Goal: Task Accomplishment & Management: Complete application form

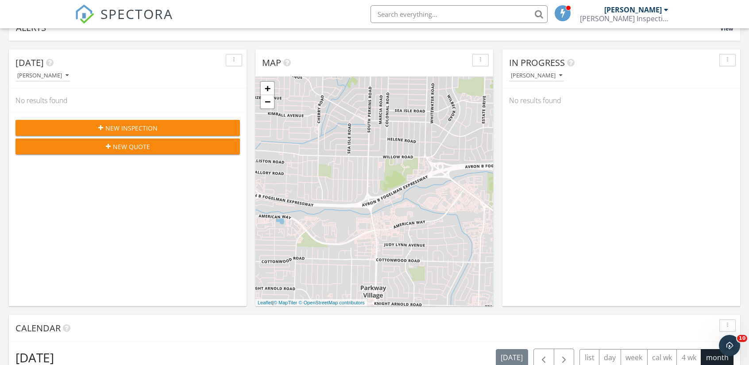
scroll to position [819, 762]
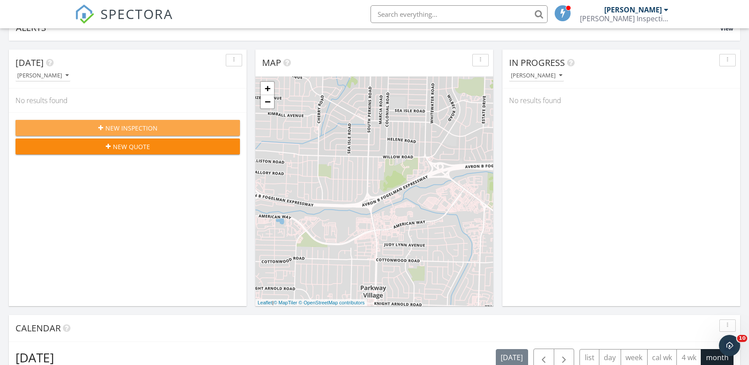
click at [190, 129] on div "New Inspection" at bounding box center [128, 127] width 210 height 9
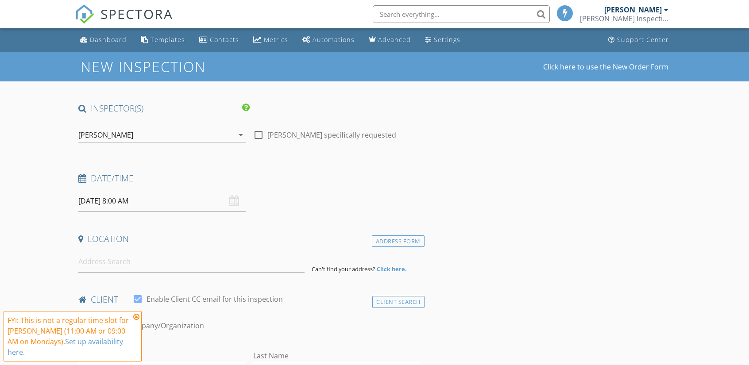
drag, startPoint x: 436, startPoint y: 259, endPoint x: 465, endPoint y: 217, distance: 50.6
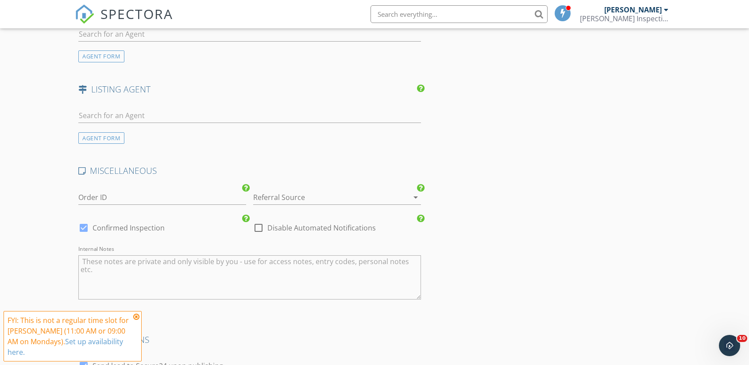
scroll to position [921, 0]
click at [392, 193] on div at bounding box center [324, 198] width 143 height 14
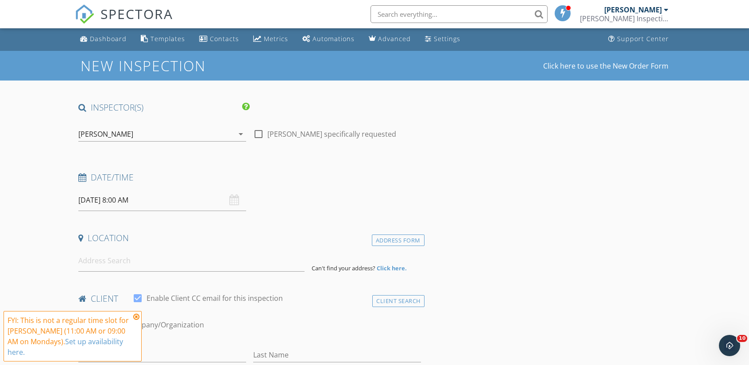
scroll to position [0, 0]
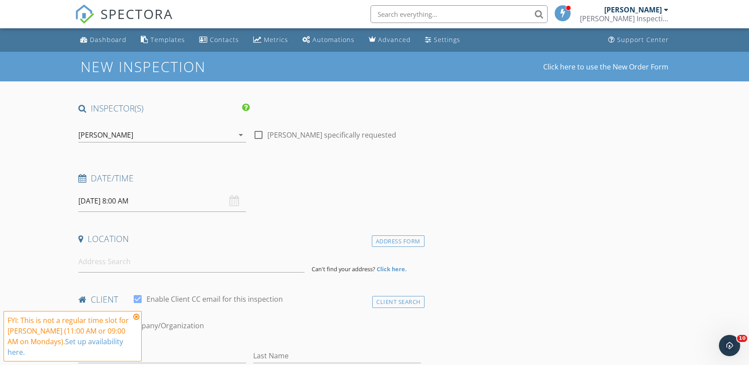
click at [332, 138] on label "Wesley Upchurch specifically requested" at bounding box center [331, 135] width 129 height 9
checkbox input "false"
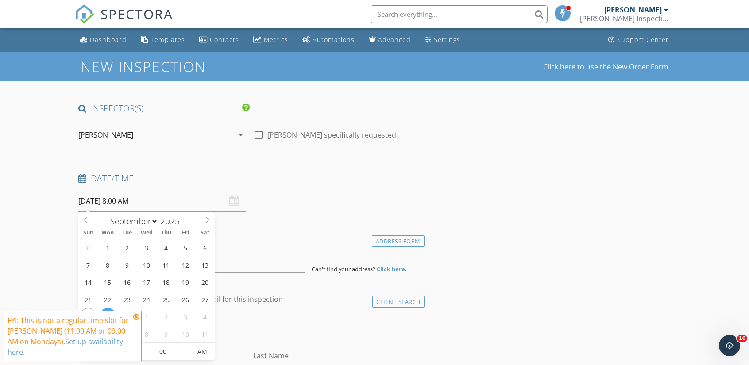
click at [150, 201] on input "09/29/2025 8:00 AM" at bounding box center [162, 201] width 168 height 22
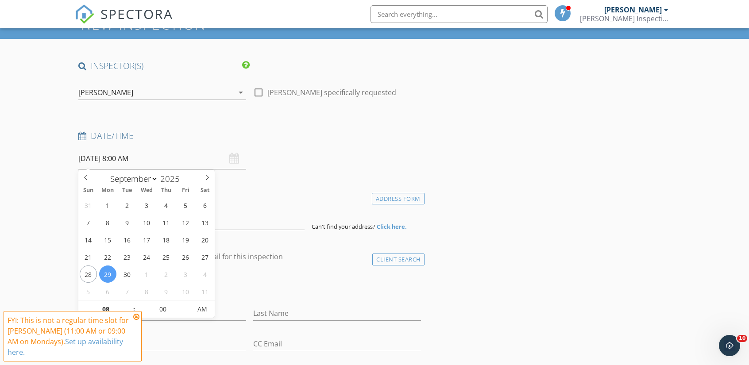
scroll to position [43, 0]
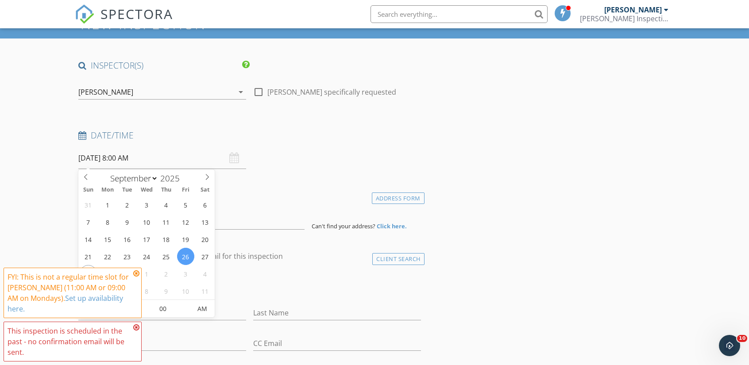
type input "09/26/2025 8:00 AM"
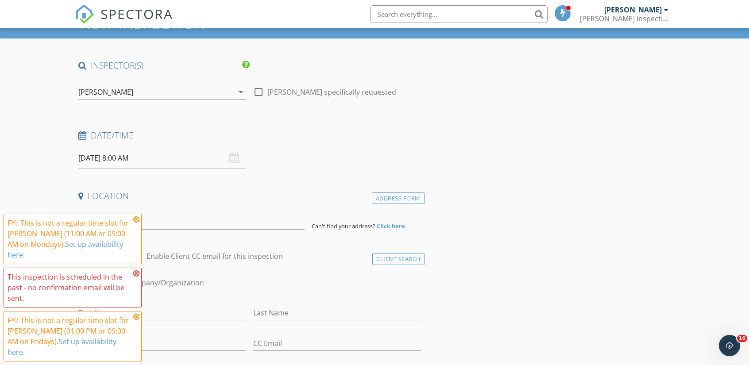
click at [136, 271] on icon at bounding box center [136, 273] width 6 height 7
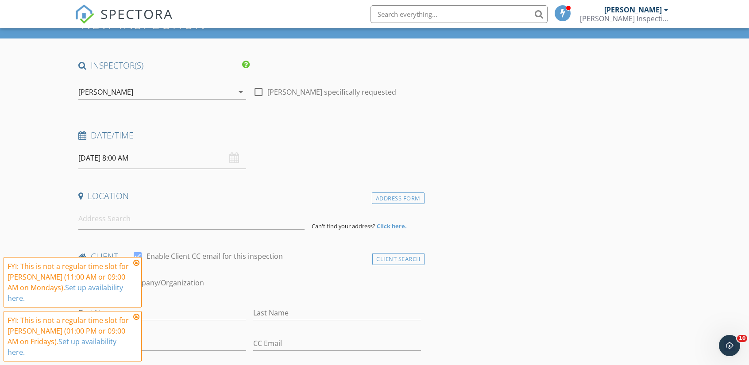
click at [138, 265] on icon at bounding box center [136, 262] width 6 height 7
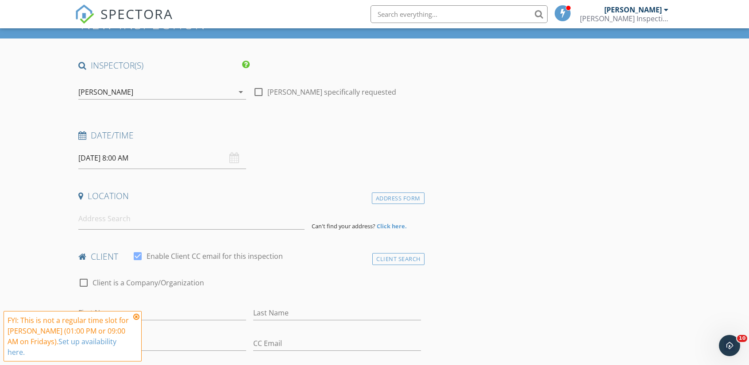
click at [137, 315] on icon at bounding box center [136, 316] width 6 height 7
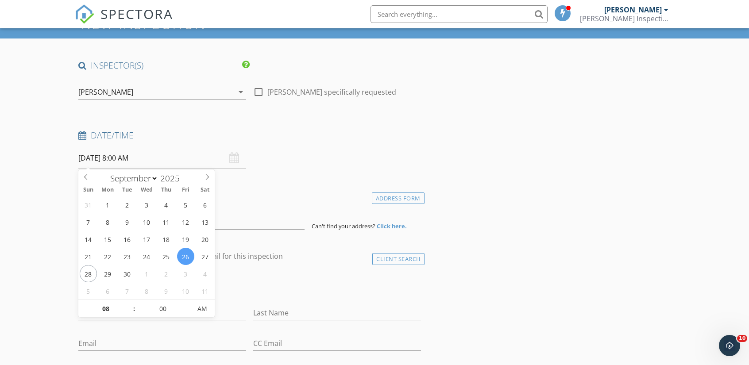
click at [120, 159] on input "09/26/2025 8:00 AM" at bounding box center [162, 158] width 168 height 22
click at [103, 308] on input "08" at bounding box center [105, 309] width 54 height 18
type input "09"
type input "09/26/2025 9:00 AM"
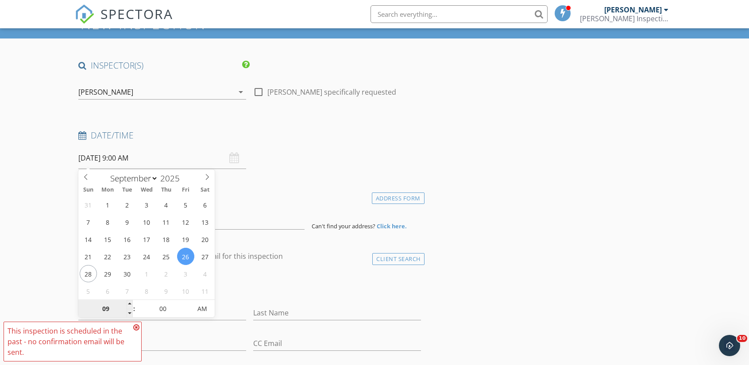
type input "10"
type input "09/26/2025 10:00 AM"
click at [103, 308] on input "10" at bounding box center [105, 309] width 54 height 18
type input "11"
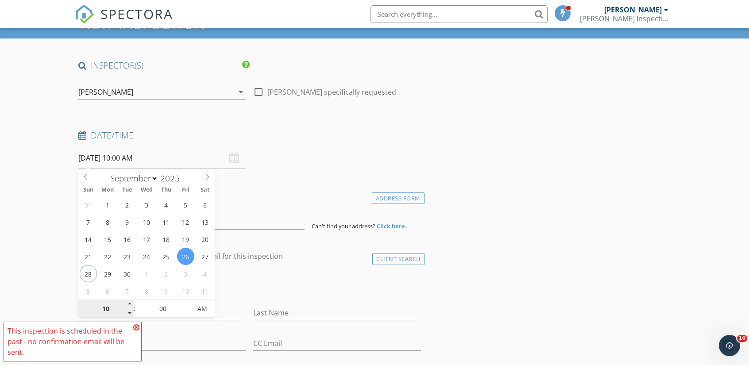
type input "09/26/2025 11:00 AM"
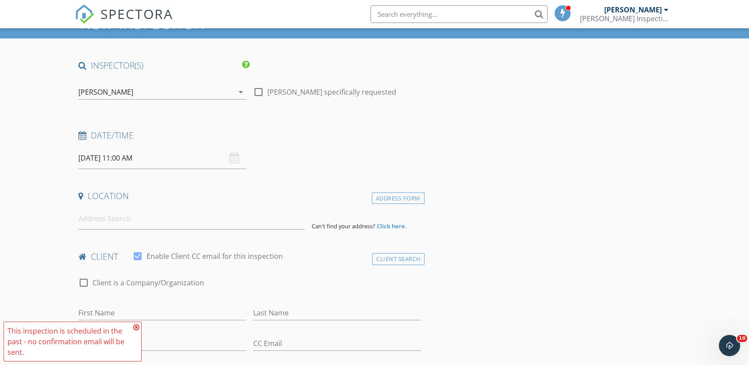
click at [287, 277] on div "check_box_outline_blank Client is a Company/Organization" at bounding box center [249, 287] width 342 height 23
click at [130, 221] on input at bounding box center [191, 219] width 226 height 22
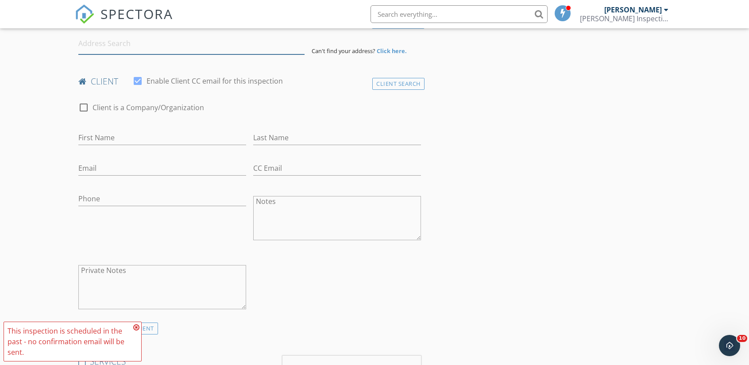
scroll to position [225, 0]
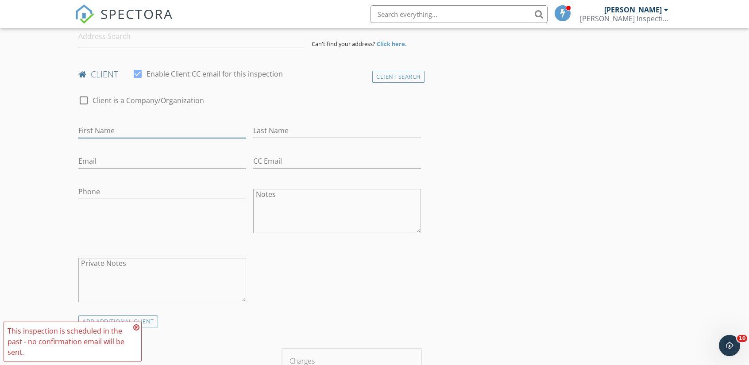
click at [127, 128] on input "First Name" at bounding box center [162, 130] width 168 height 15
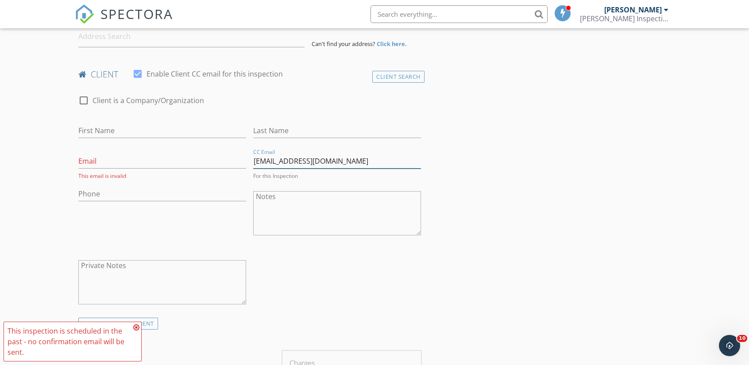
type input "nchestand@gmail.com"
click at [145, 161] on input "Email" at bounding box center [162, 161] width 168 height 15
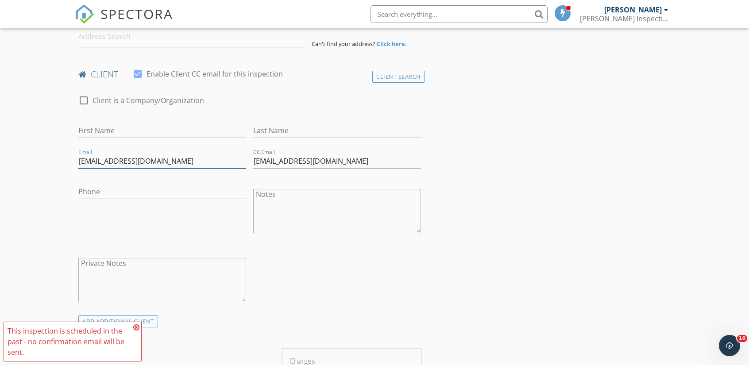
type input "nchestand@gmail.com"
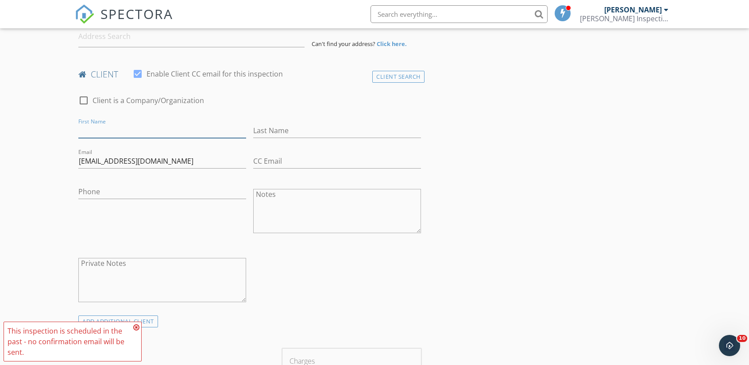
click at [129, 127] on input "First Name" at bounding box center [162, 130] width 168 height 15
type input "Nathan"
type input "Chestand"
type input "[PHONE_NUMBER]"
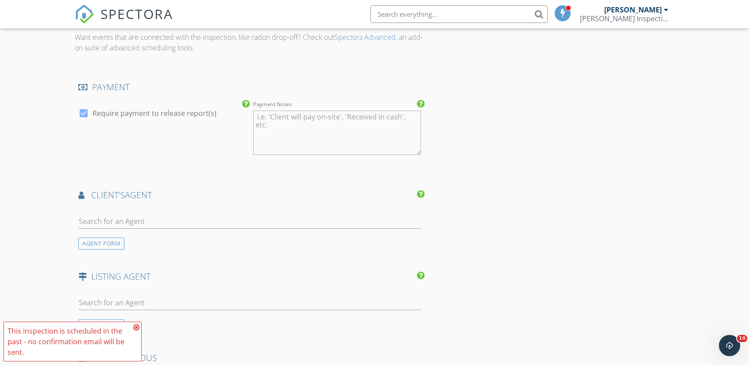
scroll to position [825, 0]
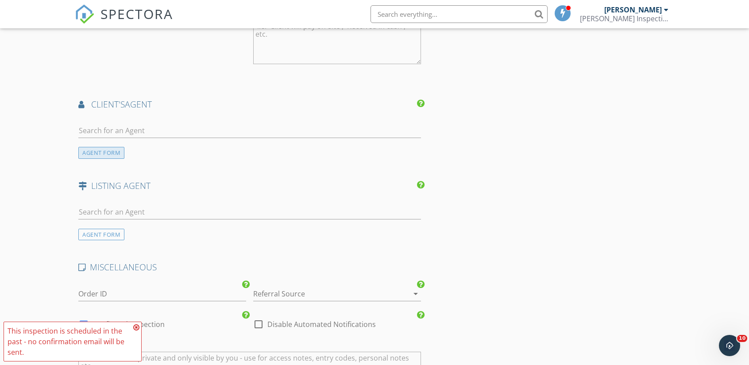
click at [108, 148] on div "AGENT FORM" at bounding box center [101, 153] width 46 height 12
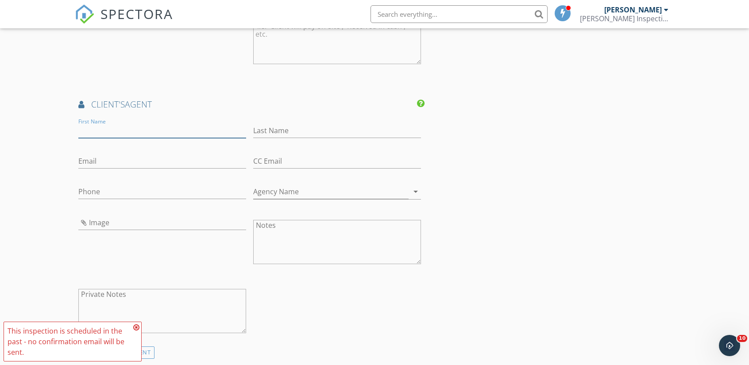
click at [129, 127] on input "First Name" at bounding box center [162, 130] width 168 height 15
type input "[PERSON_NAME]"
type input "a"
type input "[PERSON_NAME]"
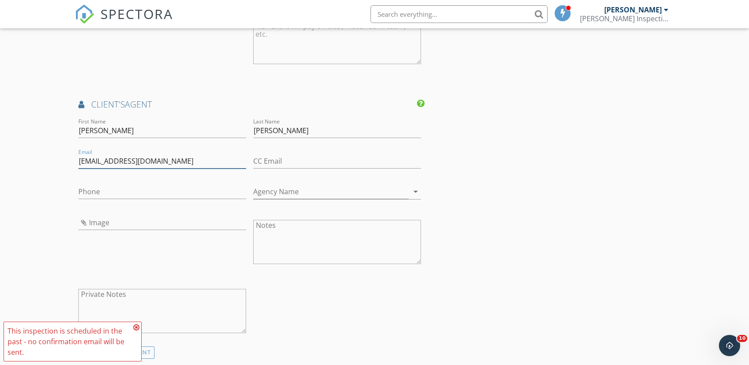
type input "[EMAIL_ADDRESS][DOMAIN_NAME]"
type input "[PHONE_NUMBER]"
click at [453, 219] on div "INSPECTOR(S) check_box Wesley Upchurch PRIMARY Wesley Upchurch arrow_drop_down …" at bounding box center [374, 62] width 599 height 1569
click at [283, 189] on input "Agency Name" at bounding box center [330, 192] width 155 height 15
type input "Fast Track Realty"
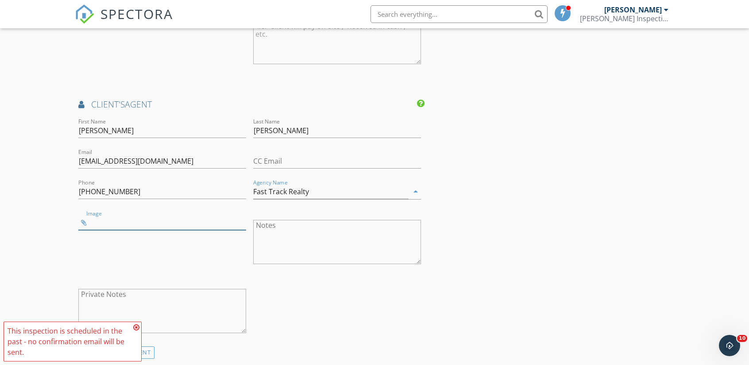
click at [200, 223] on input "Image" at bounding box center [162, 222] width 168 height 15
type input "00a8defd47d58d06d870ac35a0da5ff2-h_l.jpg"
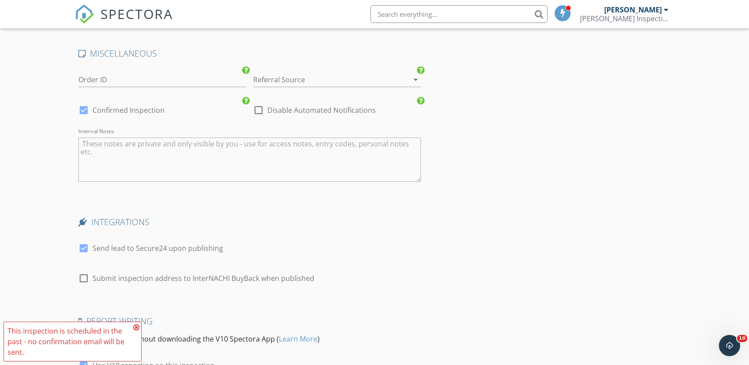
scroll to position [1237, 0]
click at [397, 82] on div at bounding box center [402, 81] width 12 height 11
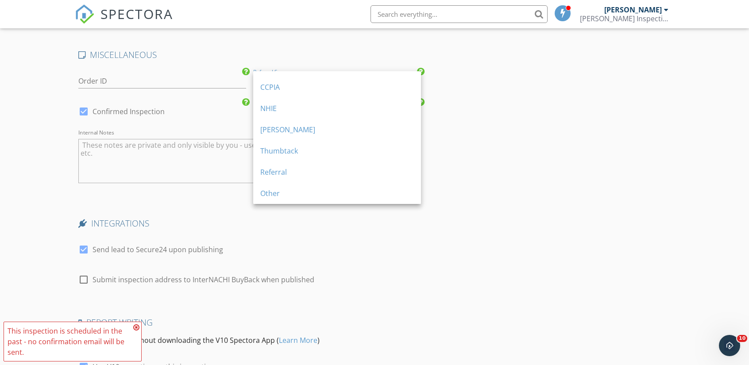
scroll to position [122, 0]
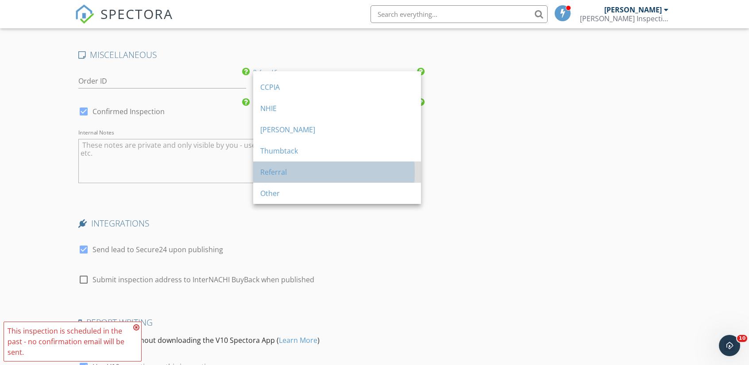
click at [350, 168] on div "Referral" at bounding box center [337, 172] width 154 height 11
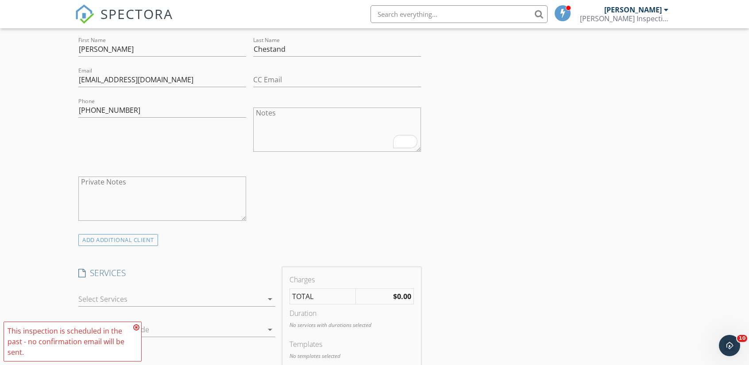
scroll to position [307, 0]
click at [174, 197] on textarea "Private Notes" at bounding box center [162, 198] width 168 height 44
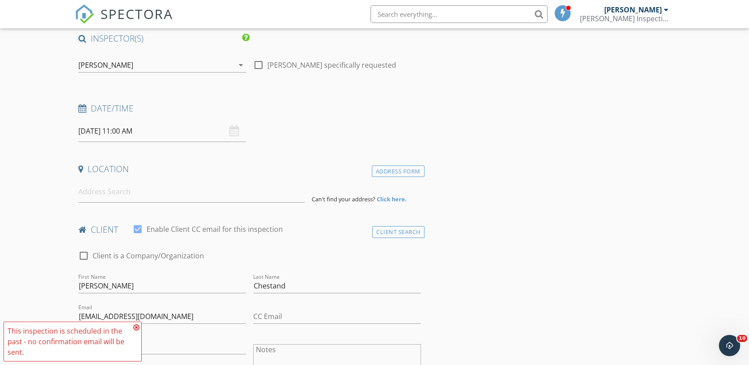
scroll to position [0, 0]
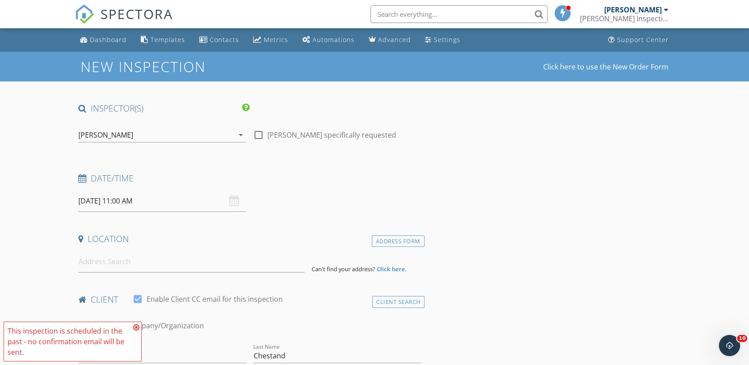
type textarea "Wife is [PERSON_NAME]"
click at [161, 262] on input at bounding box center [191, 262] width 226 height 22
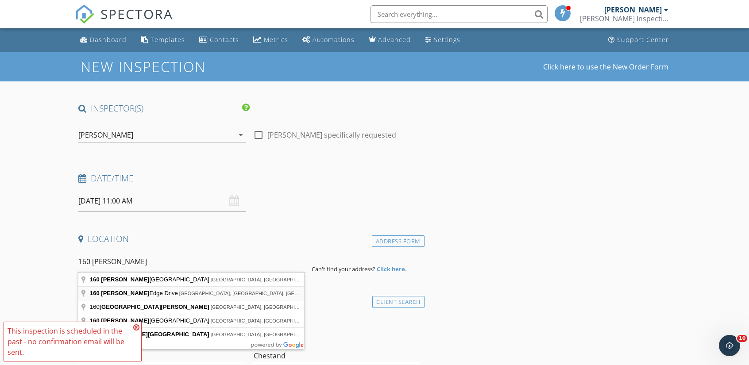
type input "160 Woods Edge Drive, Jackson, TN, USA"
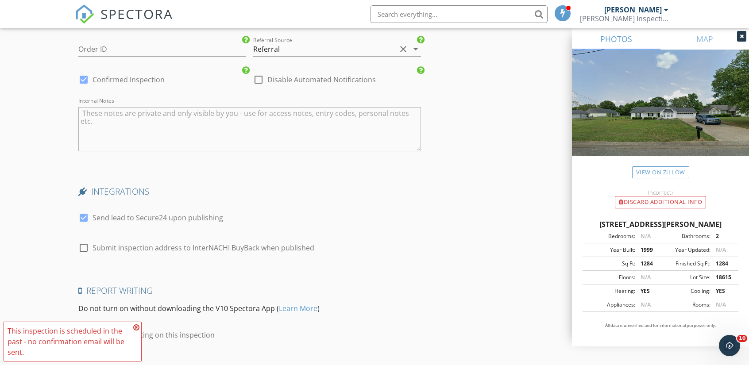
scroll to position [1505, 0]
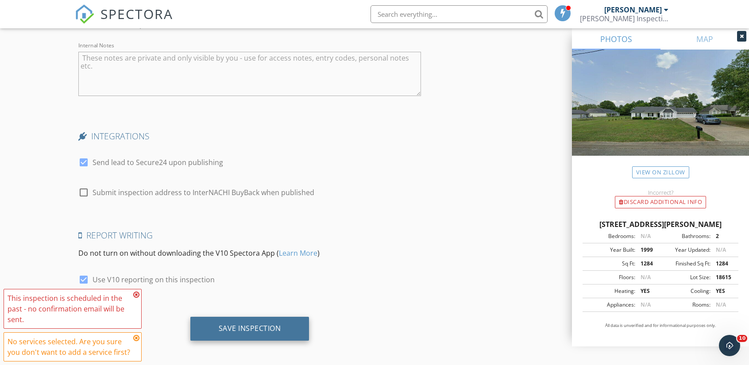
click at [260, 329] on div "Save Inspection" at bounding box center [250, 328] width 62 height 9
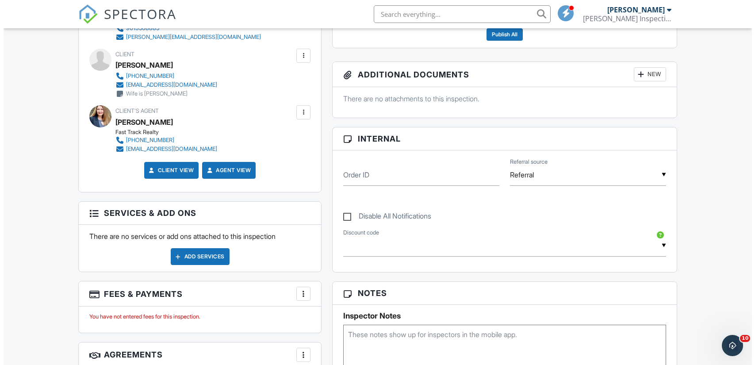
scroll to position [293, 0]
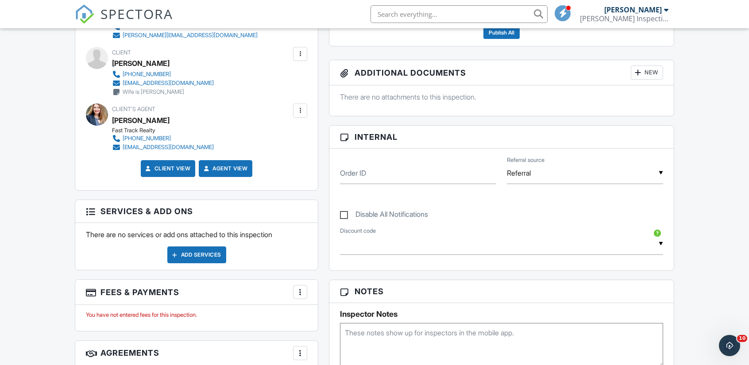
click at [202, 254] on div "Add Services" at bounding box center [196, 254] width 59 height 17
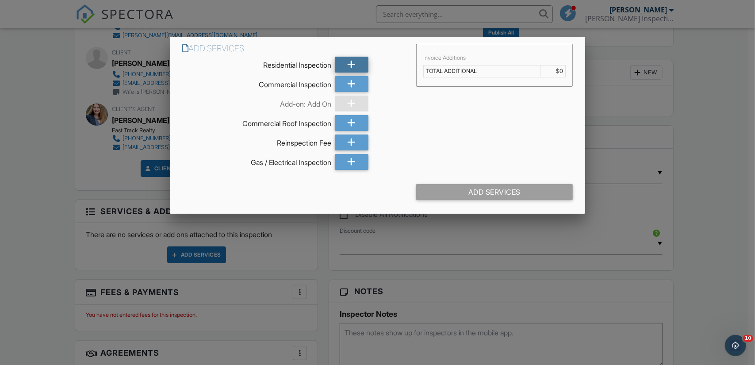
click at [355, 60] on icon at bounding box center [352, 65] width 8 height 16
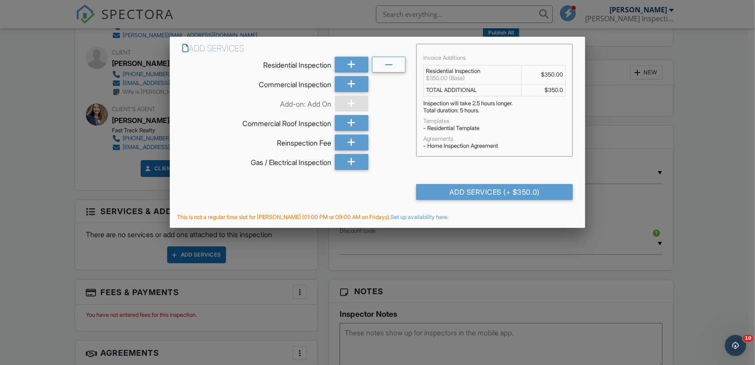
click at [346, 104] on div at bounding box center [352, 104] width 34 height 16
click at [446, 197] on div "Add Services (+ $350.0)" at bounding box center [494, 192] width 157 height 16
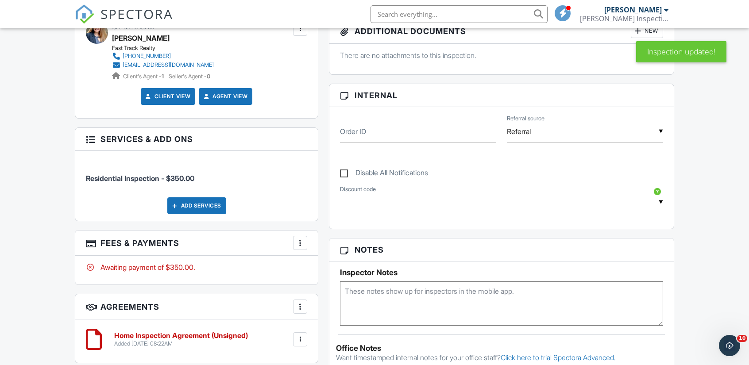
click at [192, 205] on div "Add Services" at bounding box center [196, 205] width 59 height 17
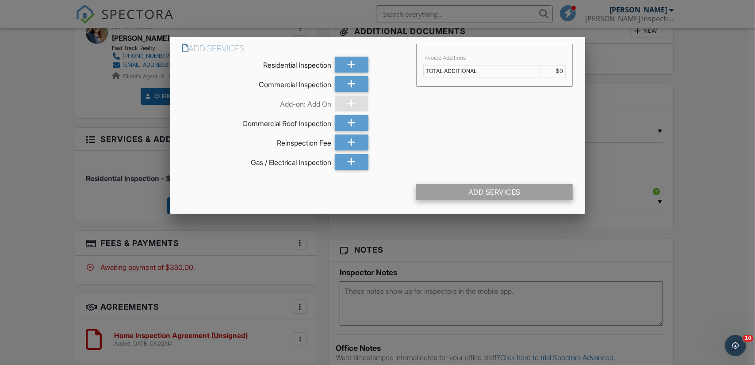
click at [473, 192] on div "Add Services" at bounding box center [494, 192] width 157 height 16
click at [464, 69] on td "TOTAL ADDITIONAL" at bounding box center [482, 71] width 117 height 12
click at [485, 73] on td "TOTAL ADDITIONAL" at bounding box center [482, 71] width 117 height 12
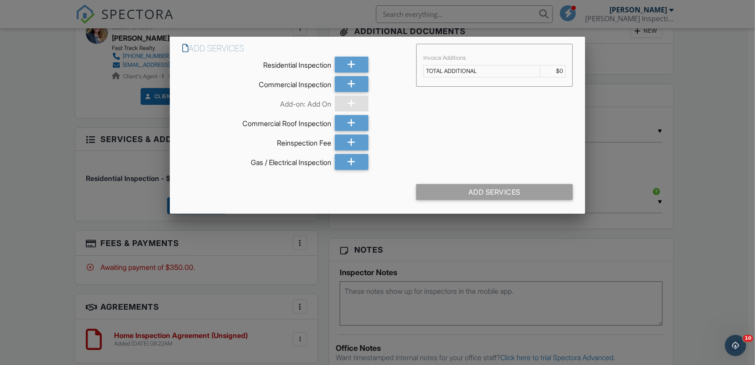
click at [485, 73] on td "TOTAL ADDITIONAL" at bounding box center [482, 71] width 117 height 12
click at [661, 84] on div at bounding box center [377, 184] width 755 height 456
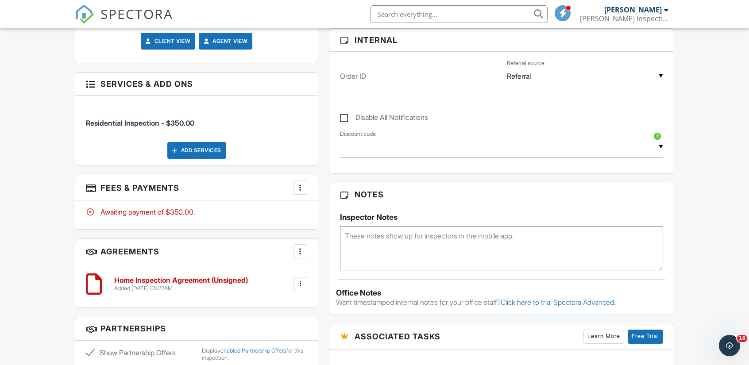
scroll to position [524, 0]
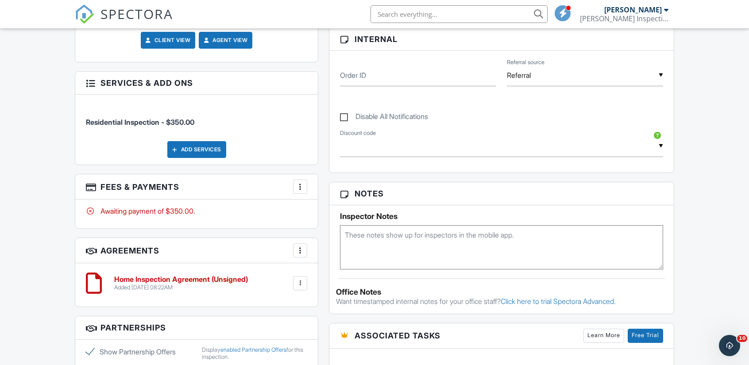
click at [205, 143] on div "Add Services" at bounding box center [196, 149] width 59 height 17
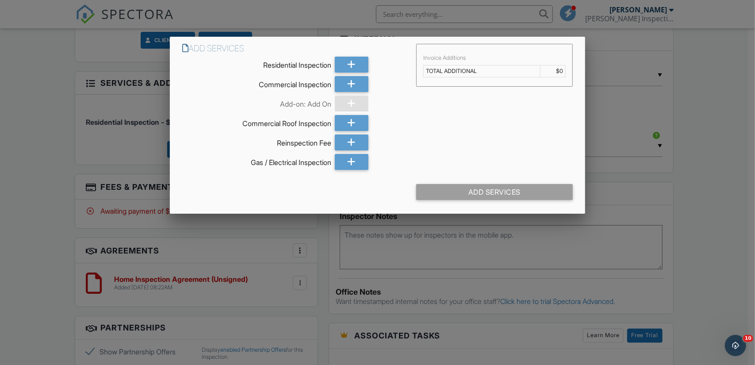
click at [350, 100] on div at bounding box center [352, 104] width 34 height 16
click at [358, 57] on div at bounding box center [352, 65] width 34 height 16
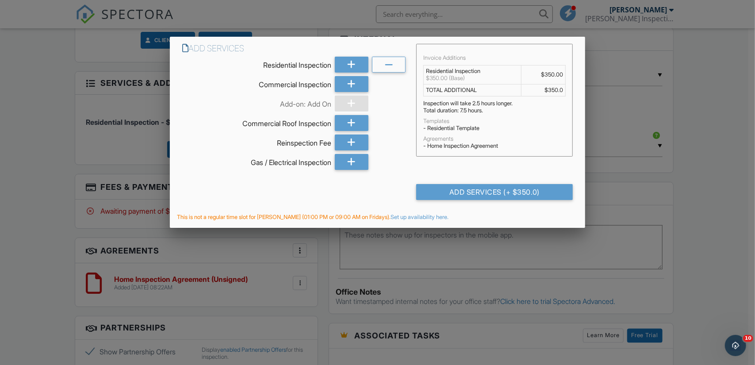
click at [553, 78] on td "$350.00" at bounding box center [543, 74] width 44 height 19
click at [535, 94] on td "$350.0" at bounding box center [543, 90] width 44 height 12
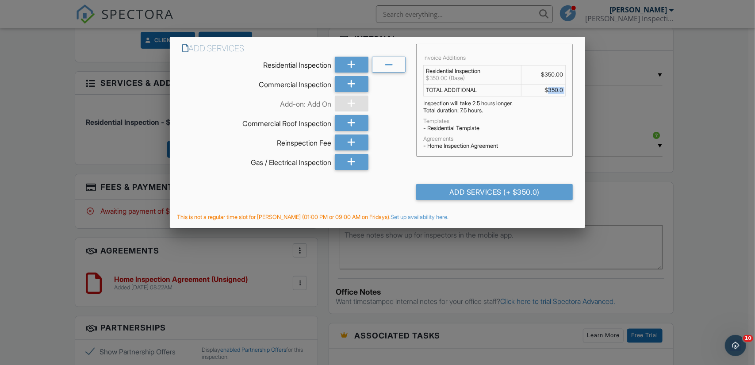
click at [535, 94] on td "$350.0" at bounding box center [543, 90] width 44 height 12
click at [618, 162] on div at bounding box center [377, 184] width 755 height 456
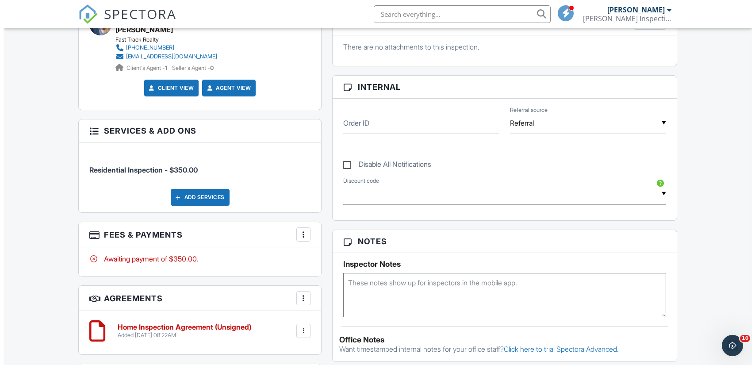
scroll to position [474, 0]
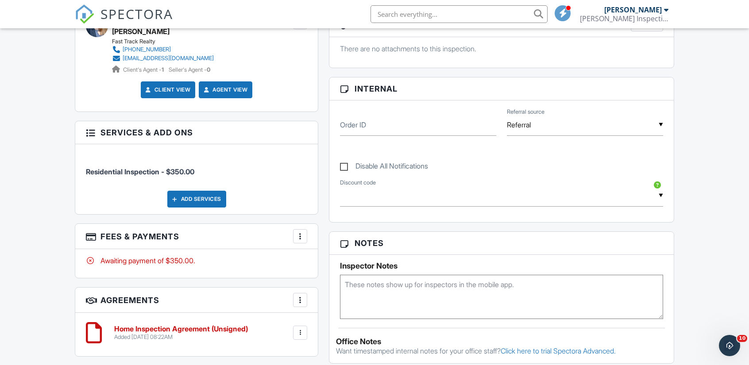
click at [304, 236] on div at bounding box center [300, 236] width 9 height 9
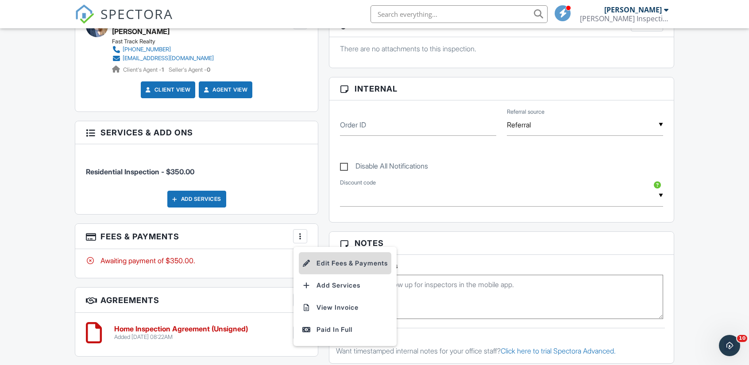
click at [328, 262] on li "Edit Fees & Payments" at bounding box center [345, 263] width 92 height 22
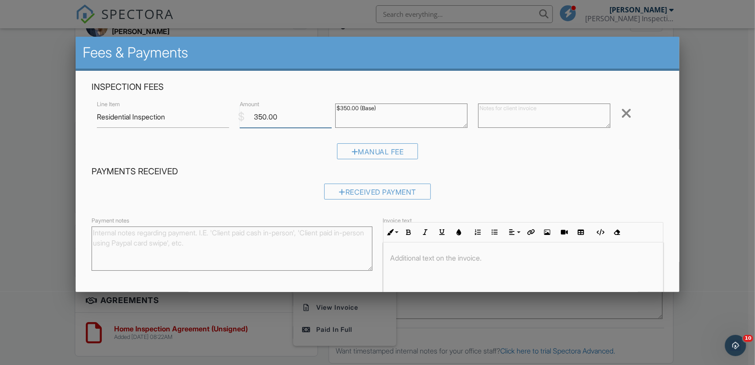
click at [256, 116] on input "350.00" at bounding box center [286, 117] width 92 height 22
type input "450.00"
click at [384, 111] on textarea "$350.00 (Base)" at bounding box center [401, 116] width 132 height 24
click at [341, 107] on textarea "$350.00 (Base)" at bounding box center [401, 116] width 132 height 24
type textarea "$450.00 (Base)"
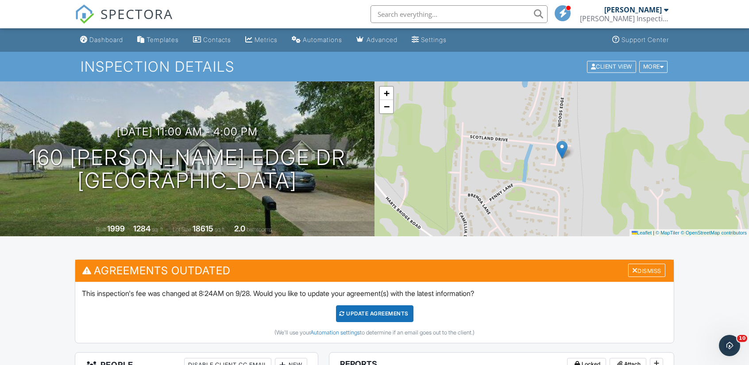
click at [368, 312] on div "Update Agreements" at bounding box center [374, 313] width 77 height 17
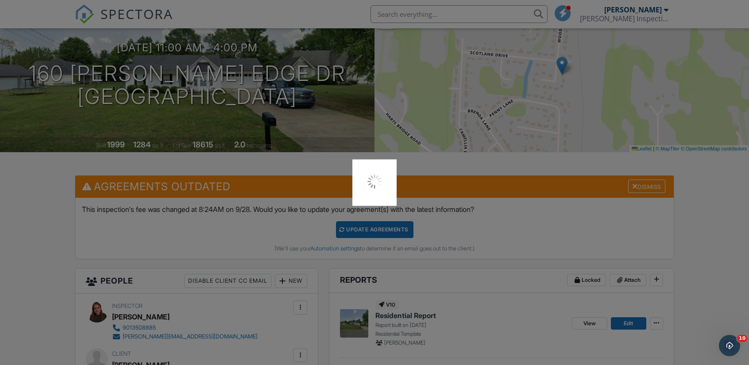
scroll to position [85, 0]
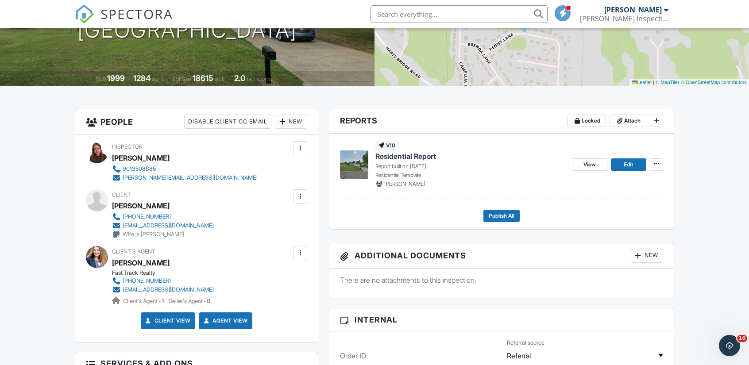
scroll to position [123, 0]
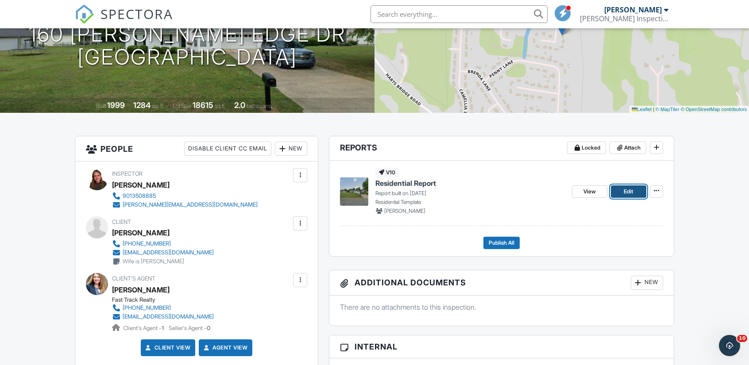
click at [624, 187] on span "Edit" at bounding box center [627, 191] width 9 height 9
